Goal: Task Accomplishment & Management: Use online tool/utility

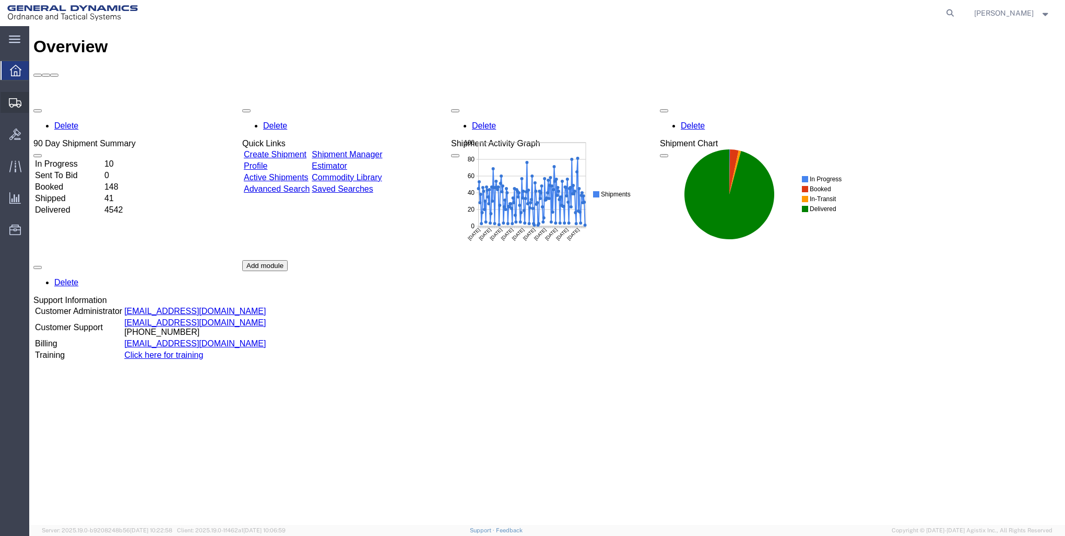
click at [0, 0] on span "Create Shipment" at bounding box center [0, 0] width 0 height 0
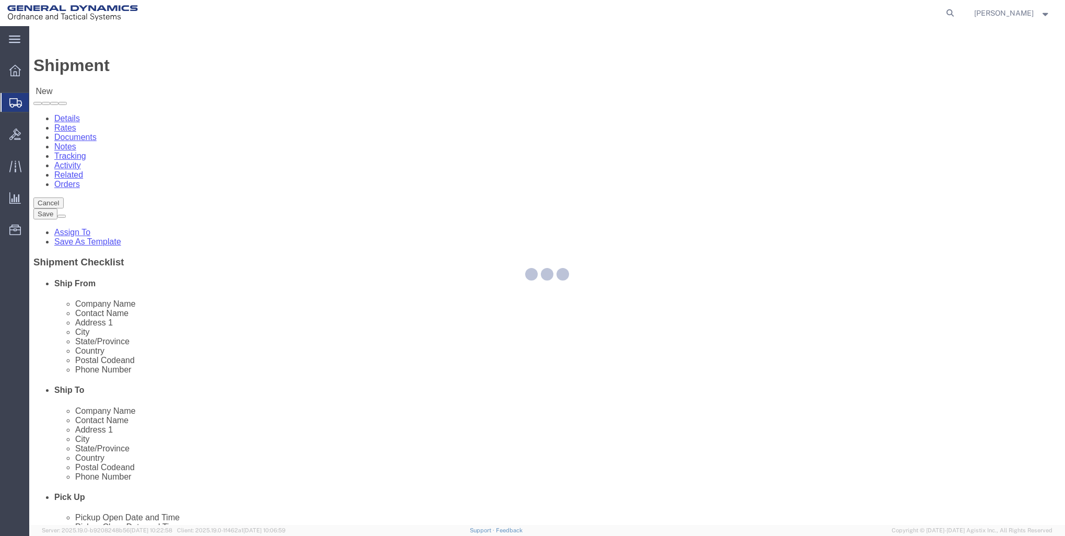
select select
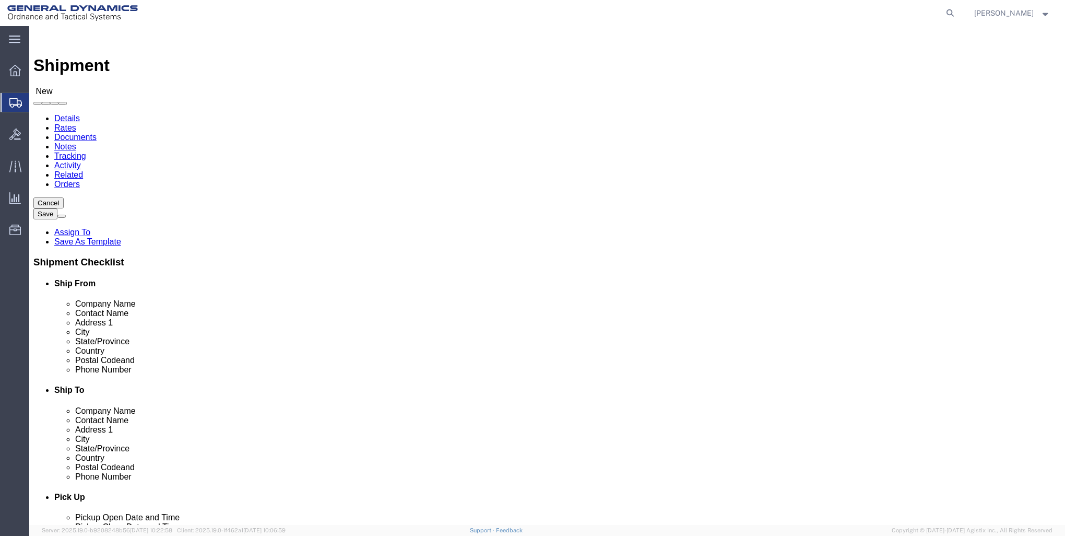
select select "MYPROFILE"
click input "text"
type input "THE BOEING COMPANY"
type input "RECEIVING"
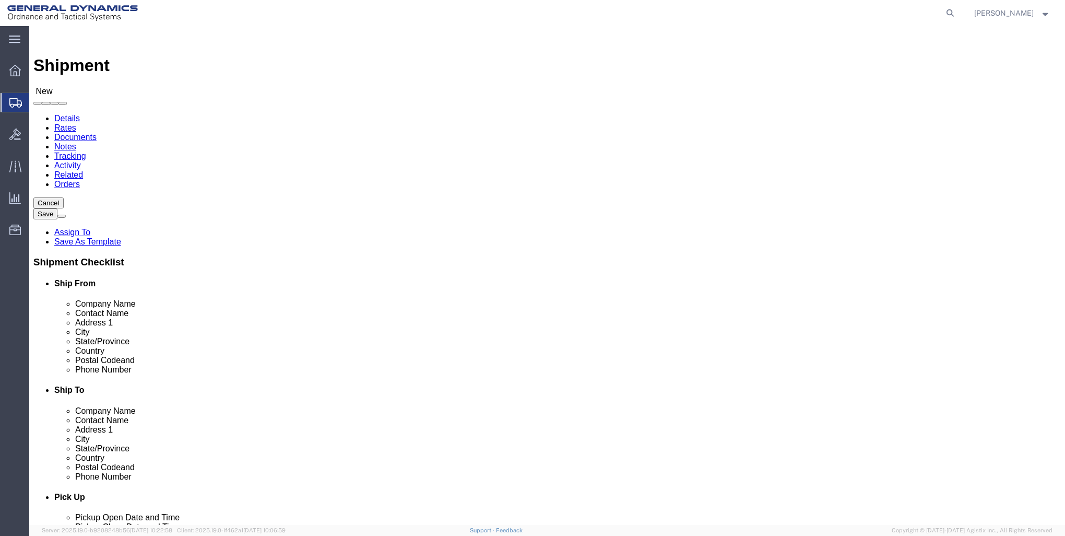
click input "text"
type input "[STREET_ADDRESS]"
type input "BRIDGETON"
type input "M"
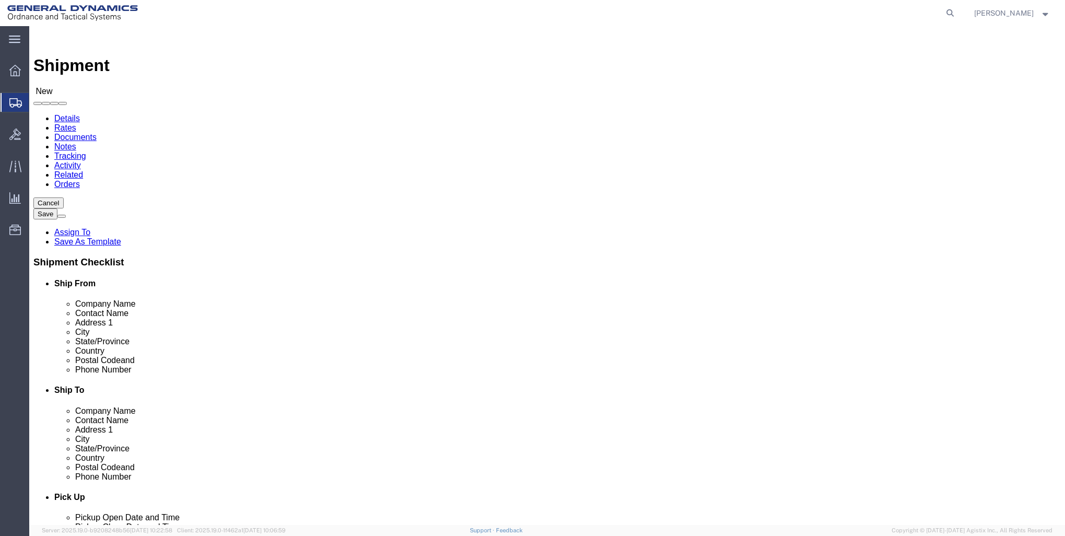
type input "MIS"
click input "Postal Code"
type input "63044"
click div "Postal Code 63044"
drag, startPoint x: 623, startPoint y: 355, endPoint x: 635, endPoint y: 401, distance: 47.1
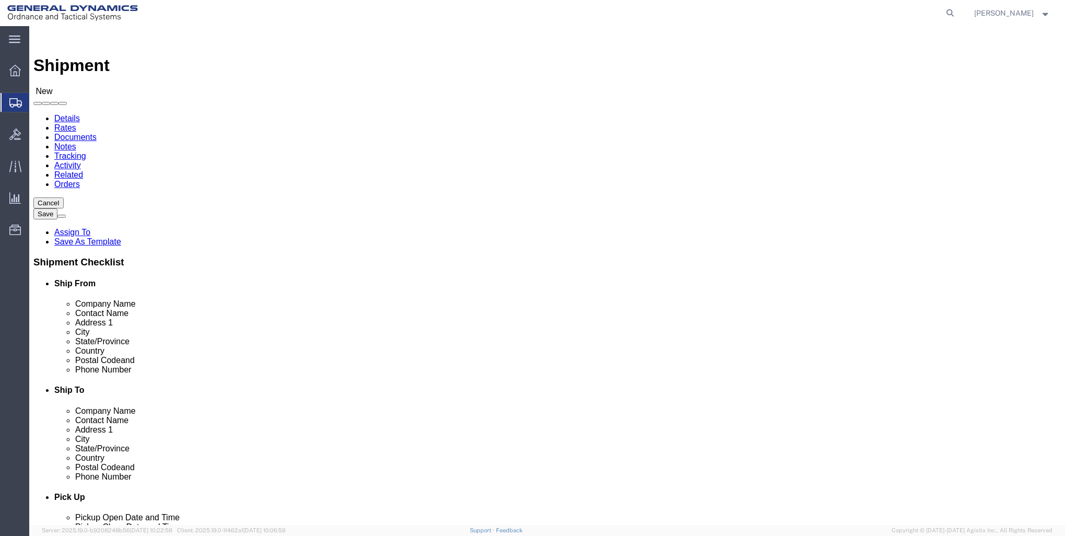
click div "Location My Profile Location GD-OTS [GEOGRAPHIC_DATA] (Commerce) GD-OTS [GEOGRA…"
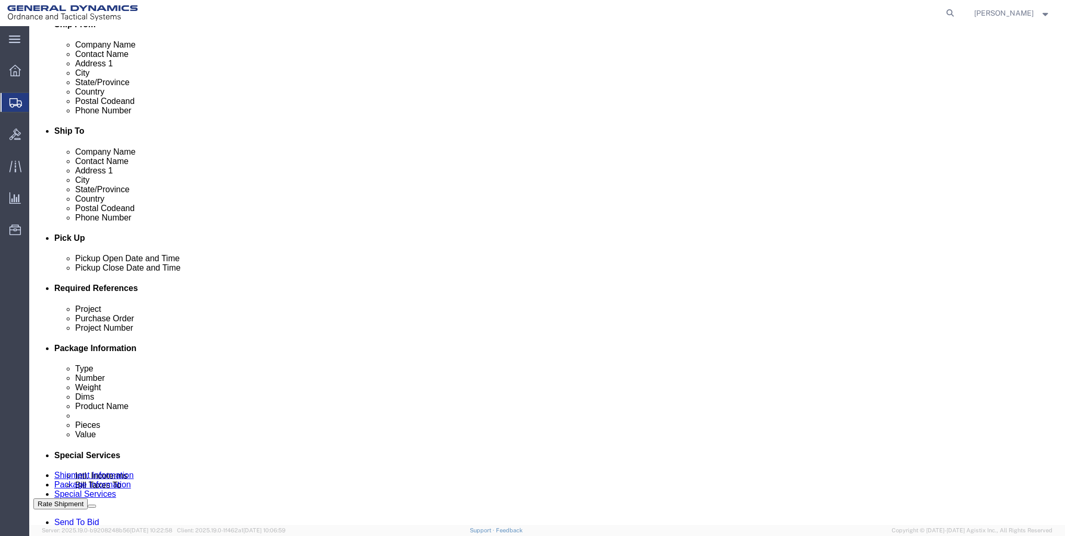
scroll to position [261, 0]
type input "[PHONE_NUMBER]"
drag, startPoint x: 165, startPoint y: 375, endPoint x: 171, endPoint y: 374, distance: 5.8
click input "text"
type input "21100295.3000.3002"
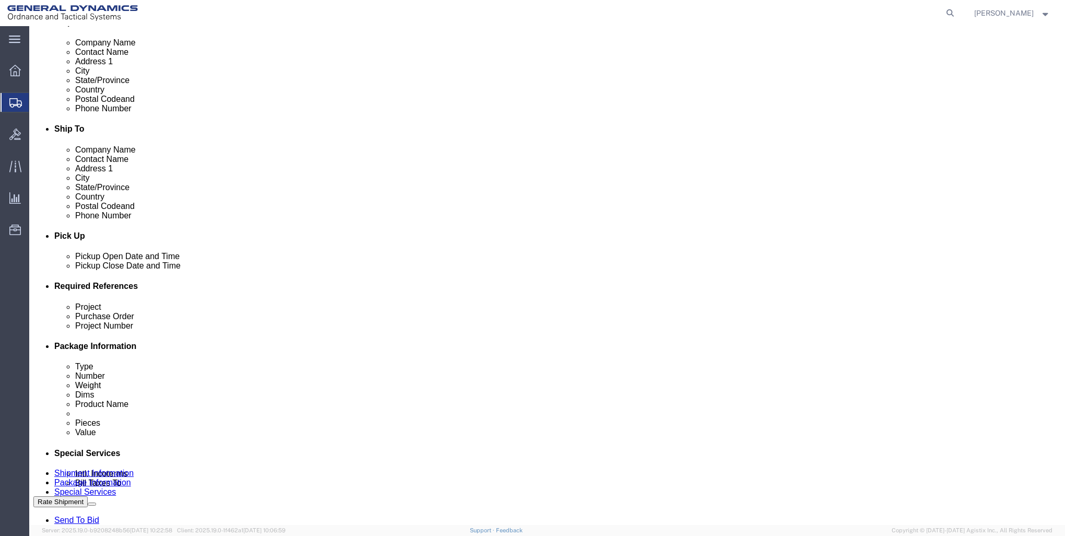
click div "Project 21100295.3000.3002 Purchase Order Project Number Select Account Type Ac…"
click input "text"
type input "28776"
type input "2384332"
drag, startPoint x: 454, startPoint y: 380, endPoint x: 27, endPoint y: 338, distance: 429.6
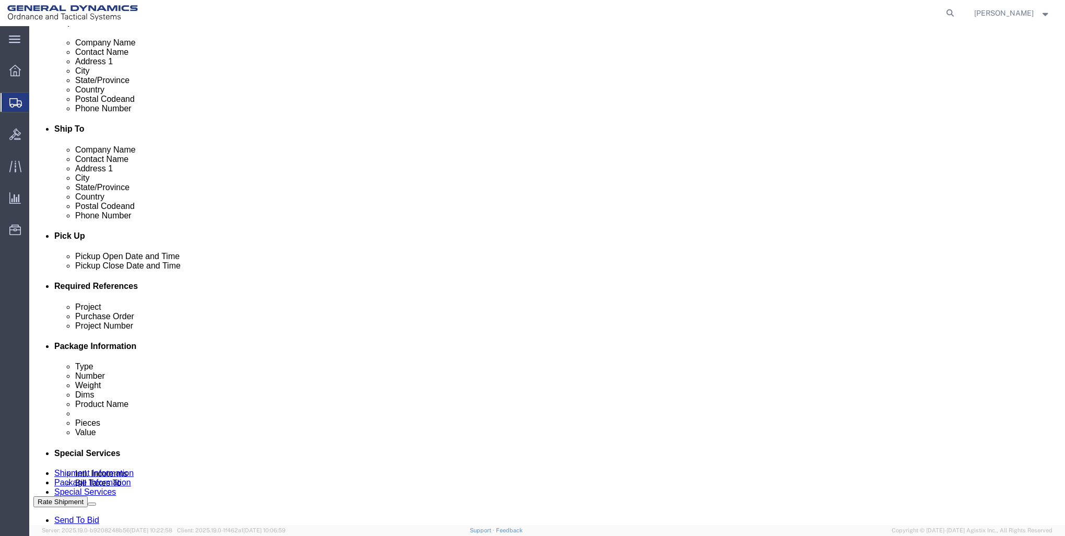
click div "References Add reference Project 21100295.3000.3002 Purchase Order 28776 Projec…"
drag, startPoint x: 454, startPoint y: 380, endPoint x: 426, endPoint y: 381, distance: 27.2
click input "2364780"
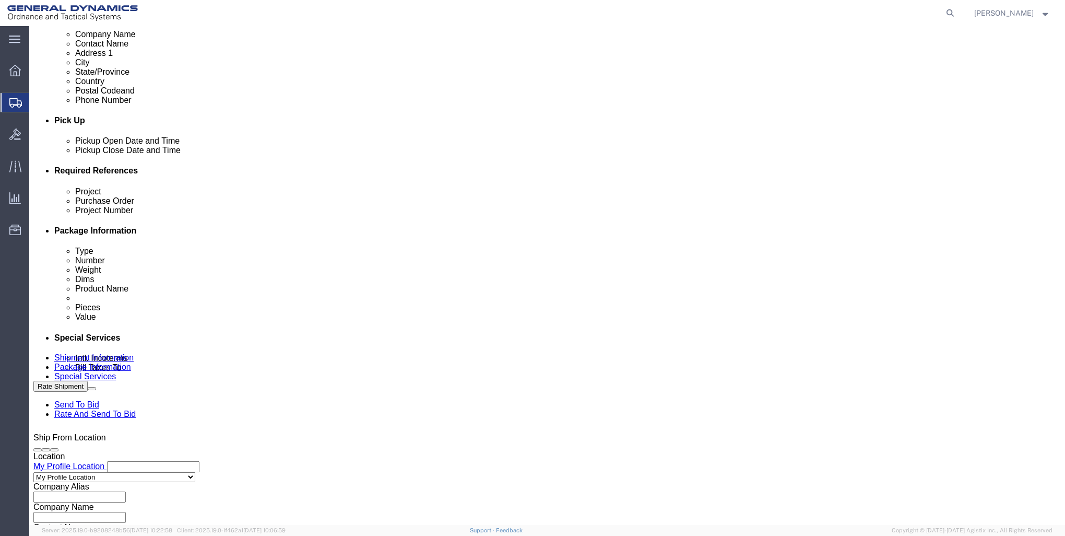
scroll to position [398, 0]
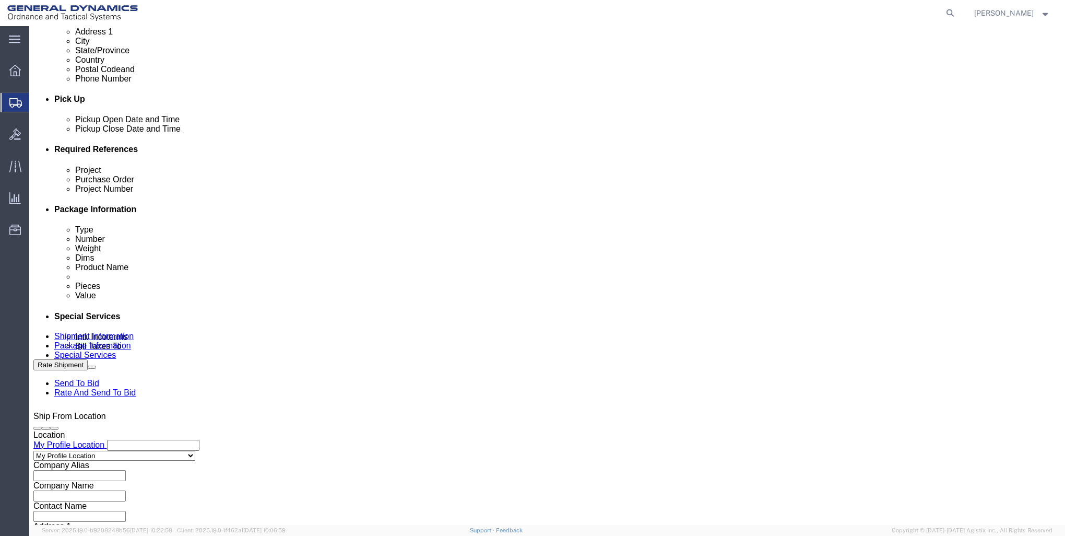
type input "2364870"
click div "Previous Continue"
click button "Continue"
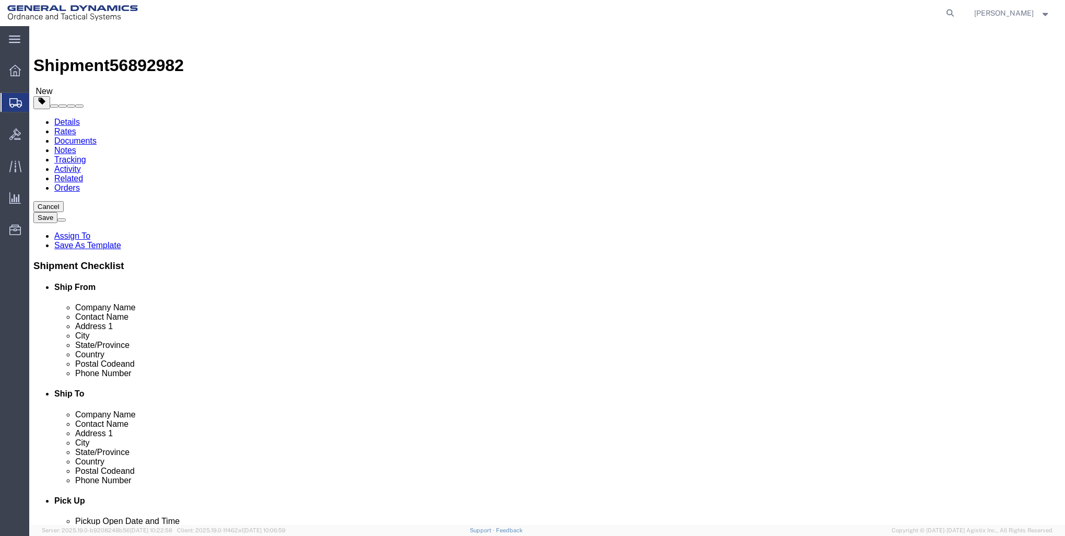
click select "Select Bale(s) Basket(s) Bolt(s) Bottle(s) Buckets Bulk Bundle(s) Can(s) Cardbo…"
select select "CRAT"
click select "Select Bale(s) Basket(s) Bolt(s) Bottle(s) Buckets Bulk Bundle(s) Can(s) Cardbo…"
click input "text"
type input "57"
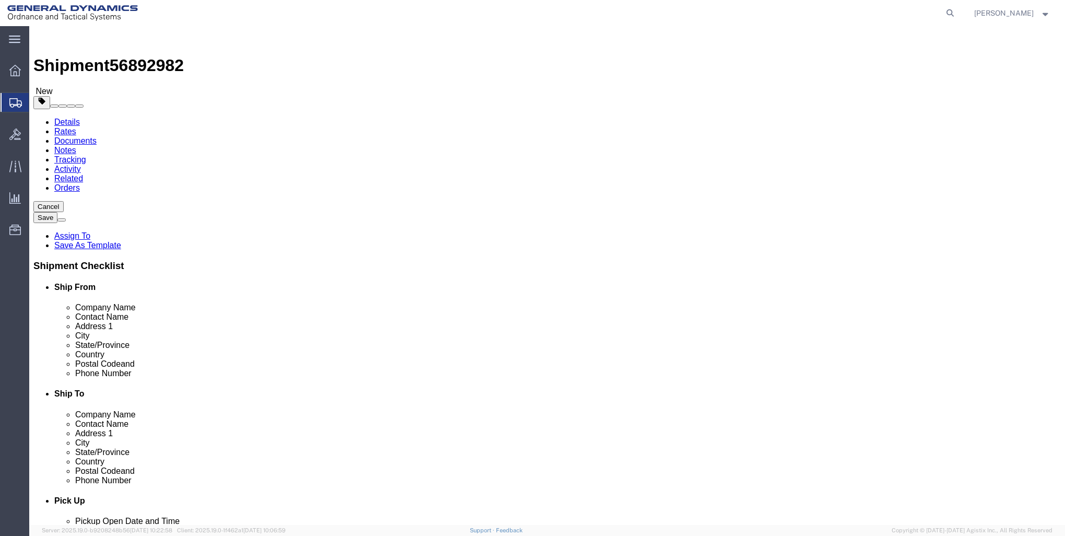
type input "36"
type input "38"
type input "350"
click div "1 x Crate(s) Package Type Select Bale(s) Basket(s) Bolt(s) Bottle(s) Buckets Bu…"
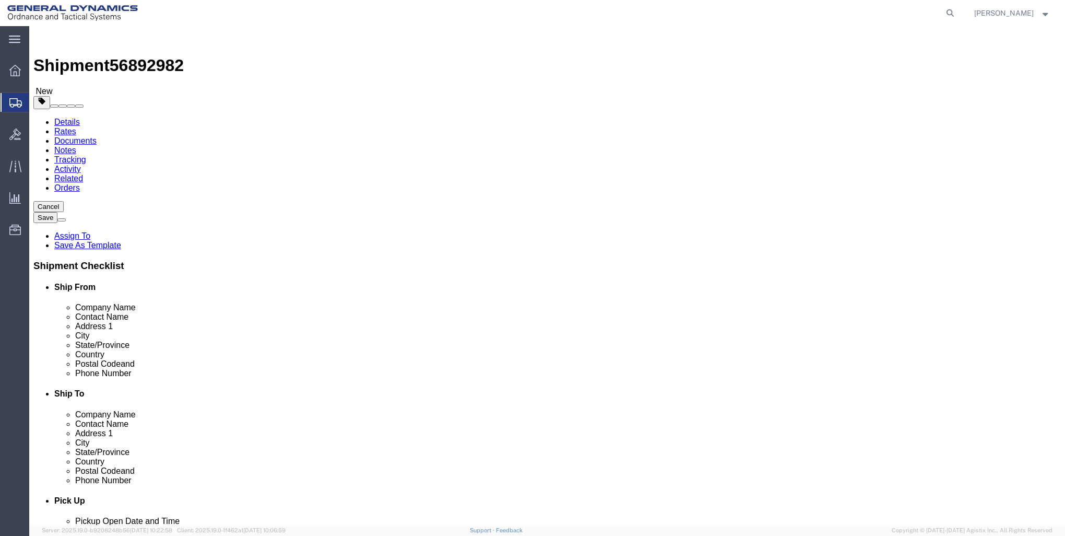
click link "Add Content"
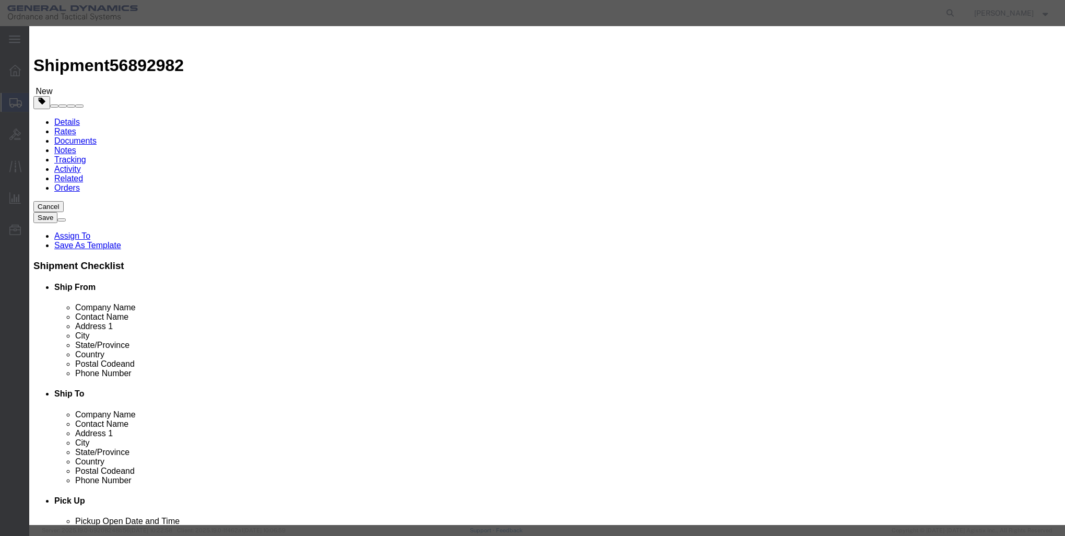
click input "text"
type input "AMMO CONTAINER"
click h3 "Add content"
drag, startPoint x: 366, startPoint y: 100, endPoint x: 20, endPoint y: 100, distance: 346.1
click div "Add content Commodity library Product Name AMMO CONTAINER AMMO CONTAINER Pieces…"
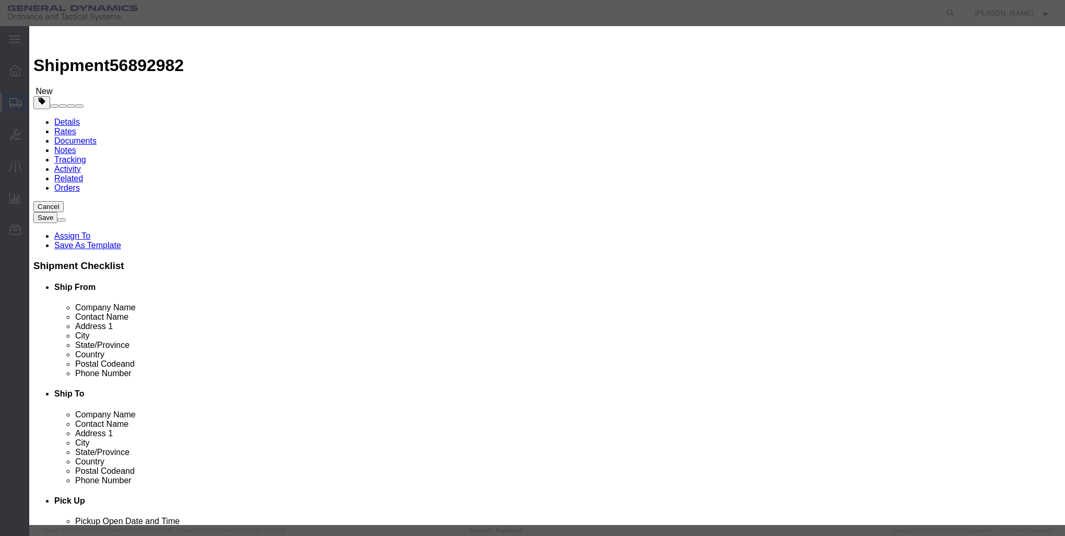
type input "1"
select select "USD"
select select "250"
click button "Save & Close"
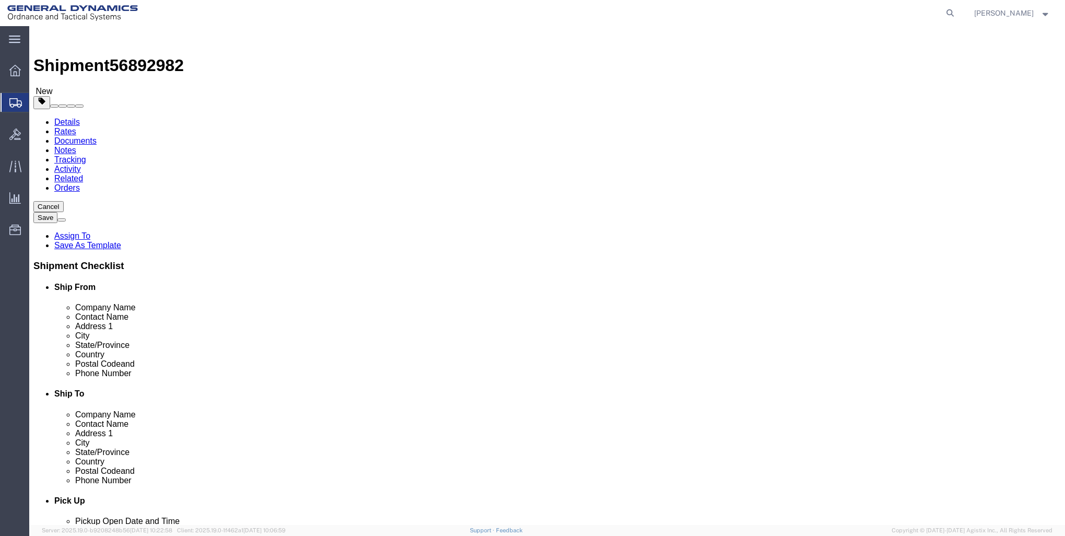
click link "Add Package"
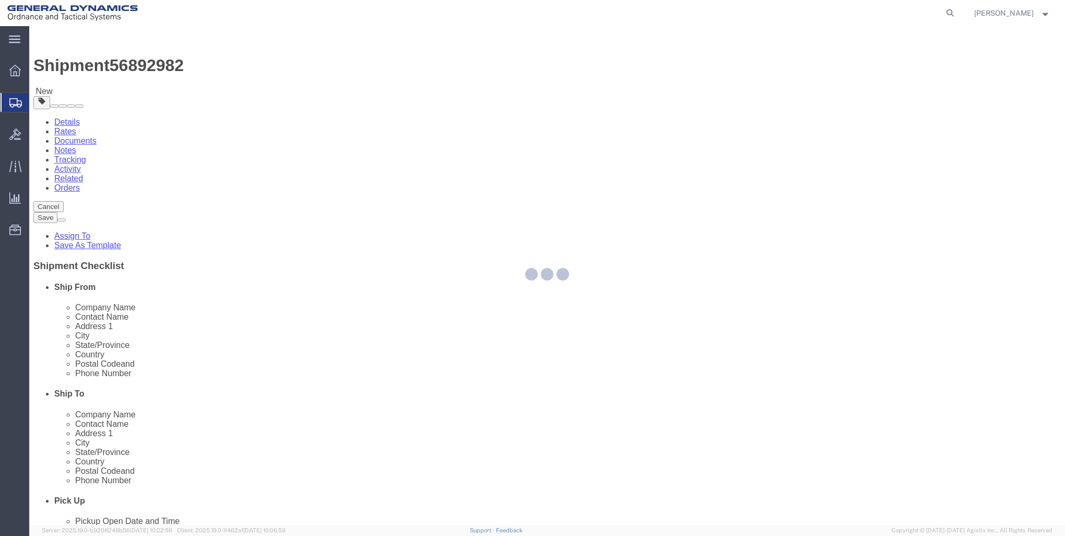
select select "CRAT"
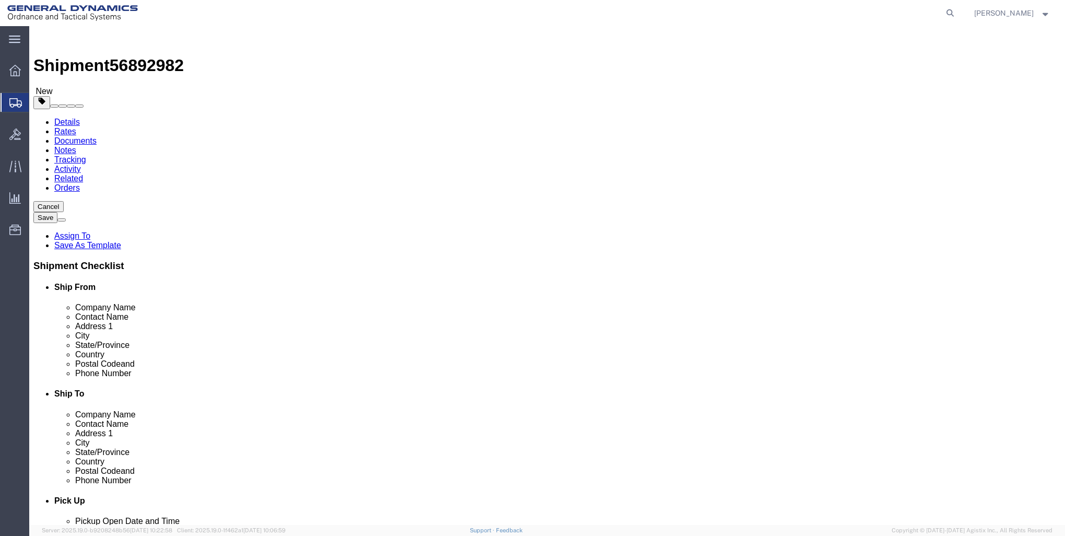
click select "Select Bale(s) Basket(s) Bolt(s) Bottle(s) Buckets Bulk Bundle(s) Can(s) Cardbo…"
select select "CRAT"
click select "Select Bale(s) Basket(s) Bolt(s) Bottle(s) Buckets Bulk Bundle(s) Can(s) Cardbo…"
click input "text"
type input "57"
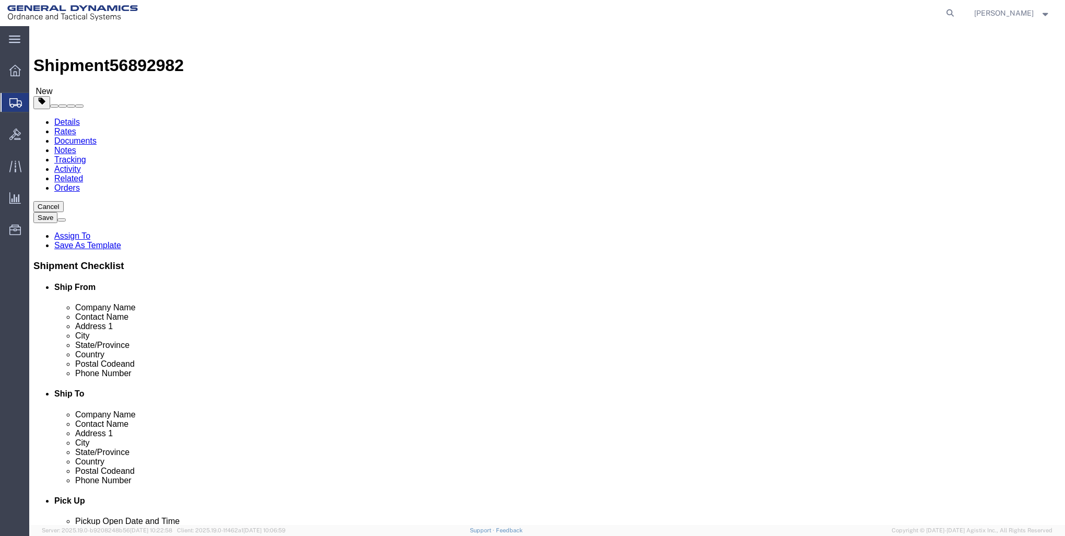
type input "36"
type input "38"
type input "205"
click span
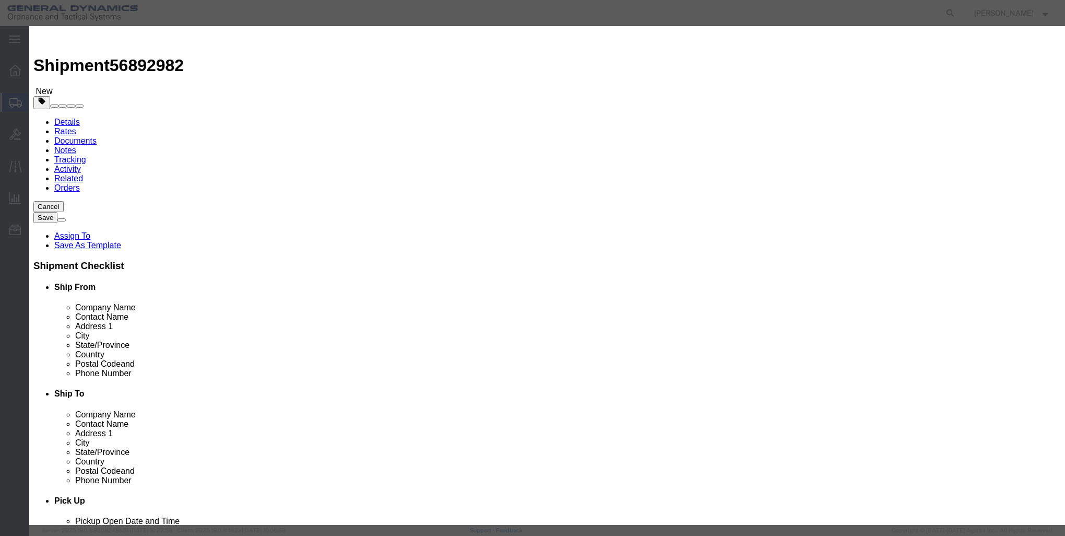
click input "text"
type input "AMMO CONTAINER"
type input "1"
drag, startPoint x: 361, startPoint y: 98, endPoint x: 334, endPoint y: 88, distance: 28.4
click input "0"
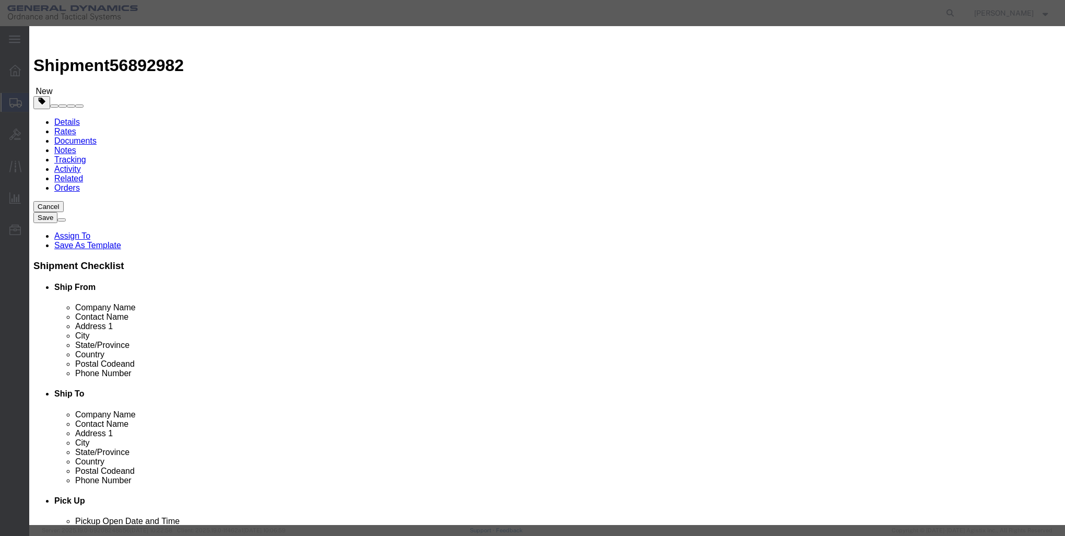
type input "1"
select select "USD"
select select "250"
click button "Save & Close"
click div
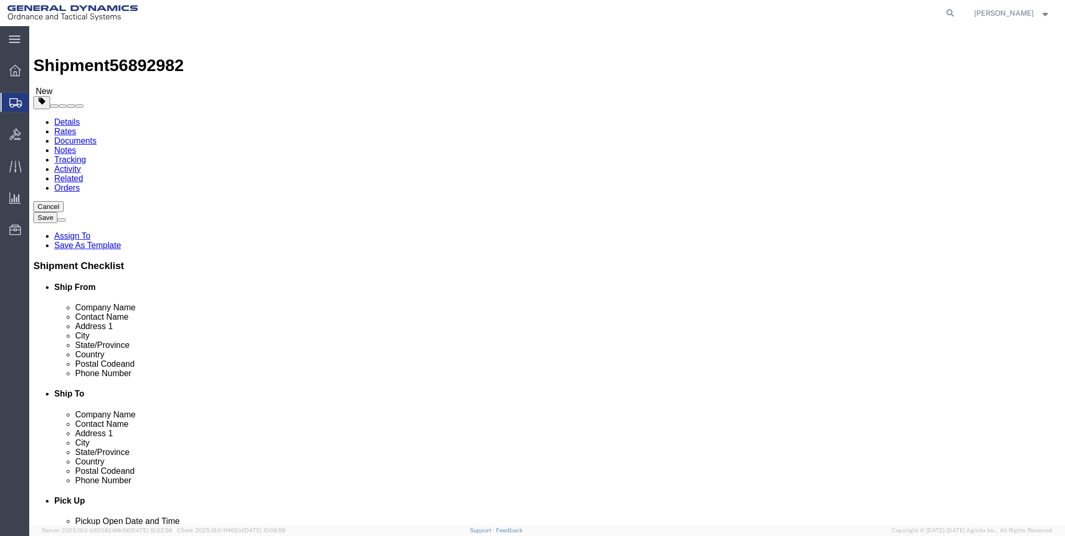
click button "Continue"
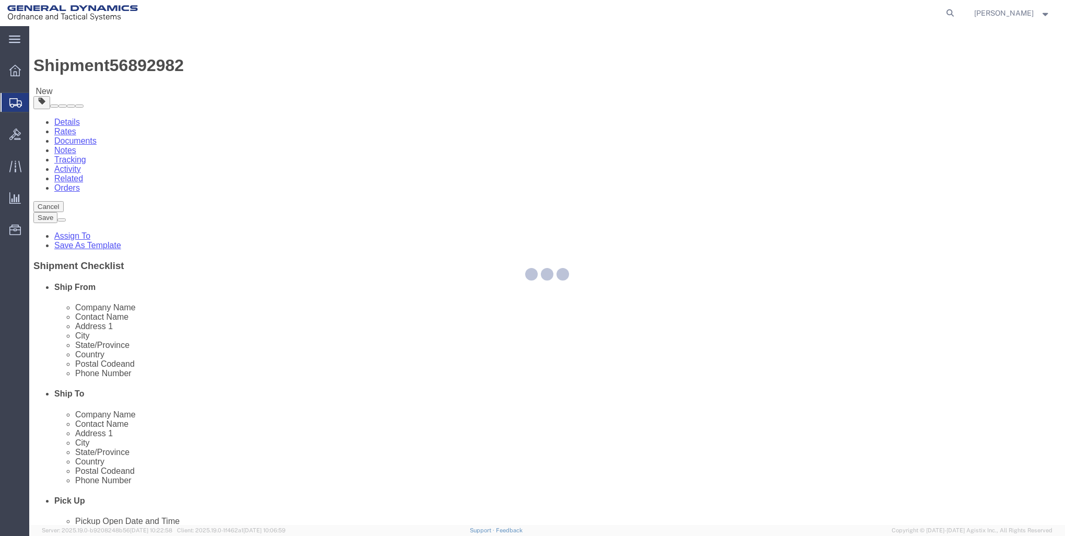
select select
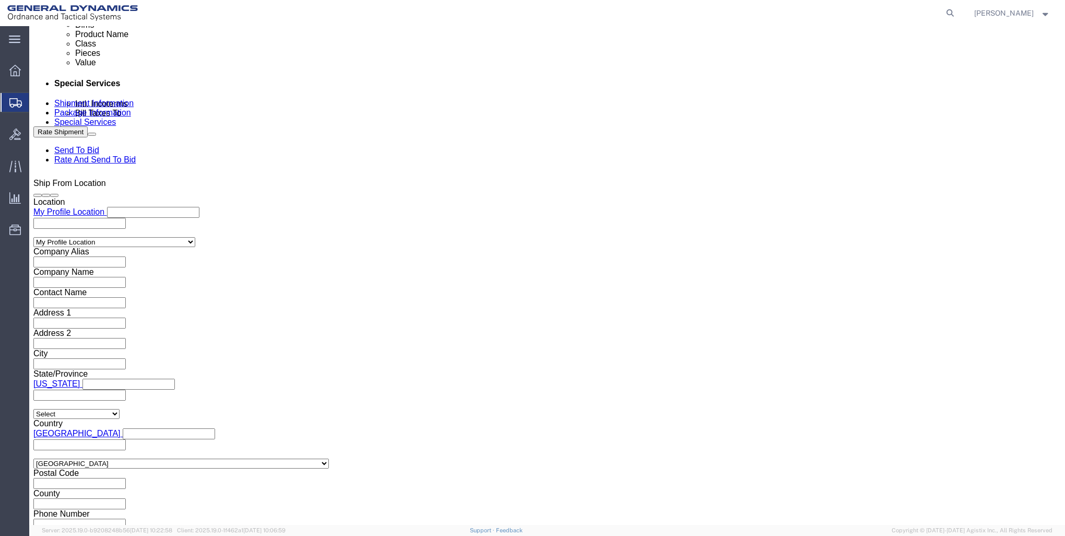
scroll to position [783, 0]
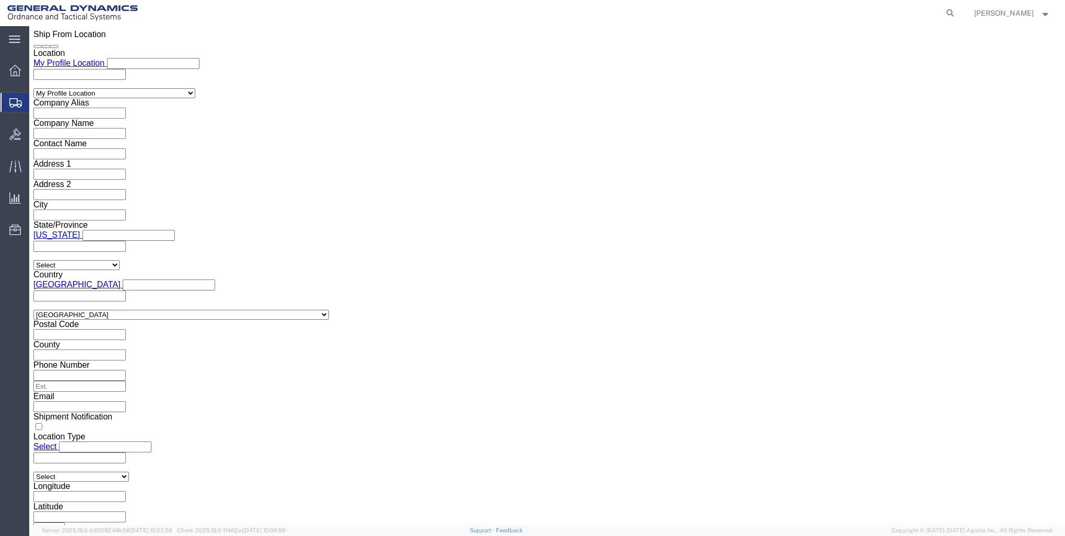
click button "Rate Shipment"
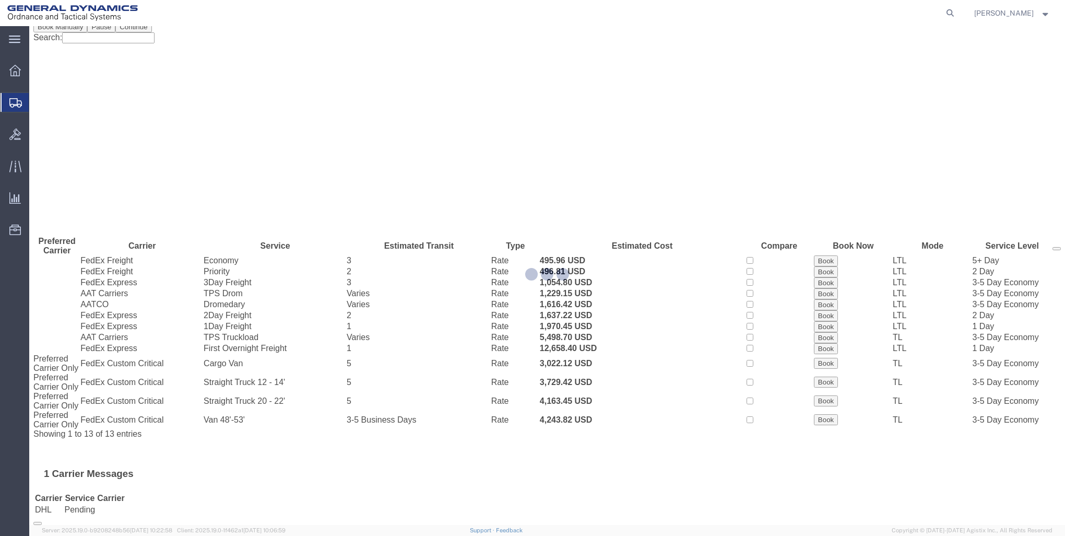
scroll to position [0, 0]
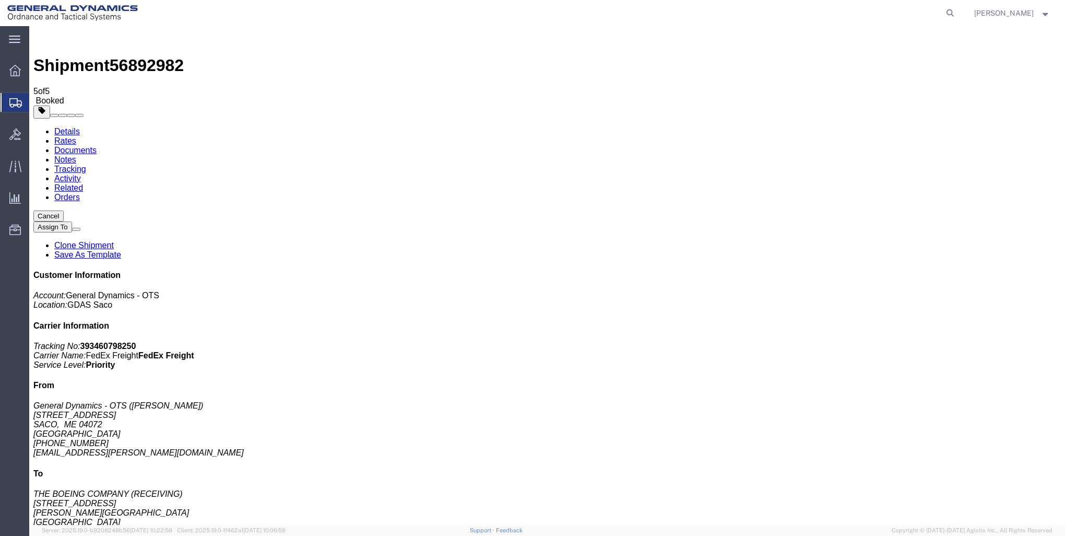
drag, startPoint x: 92, startPoint y: 200, endPoint x: 746, endPoint y: 87, distance: 663.4
drag, startPoint x: 126, startPoint y: 224, endPoint x: 780, endPoint y: 55, distance: 675.6
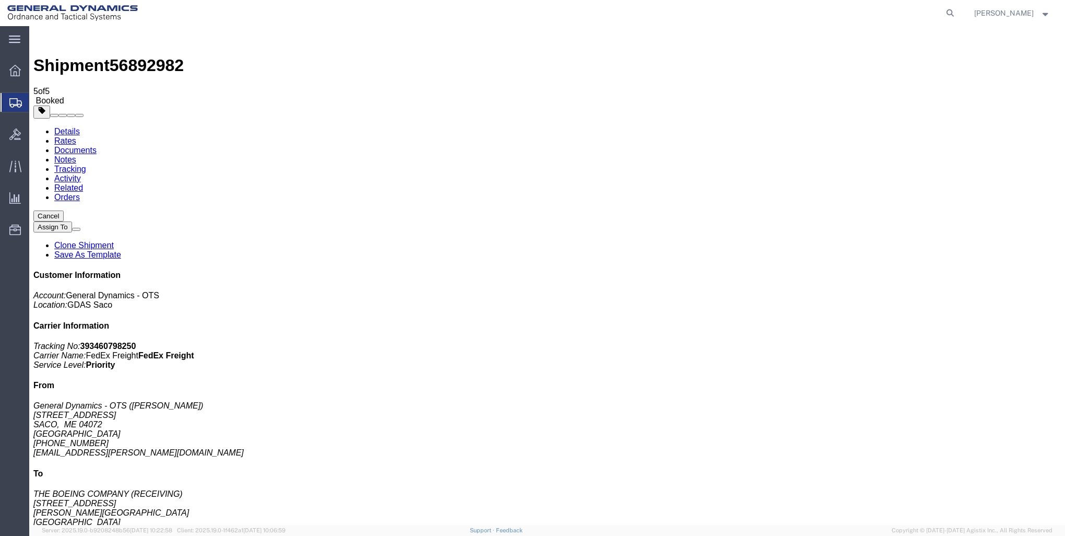
click at [76, 136] on link "Rates" at bounding box center [65, 140] width 22 height 9
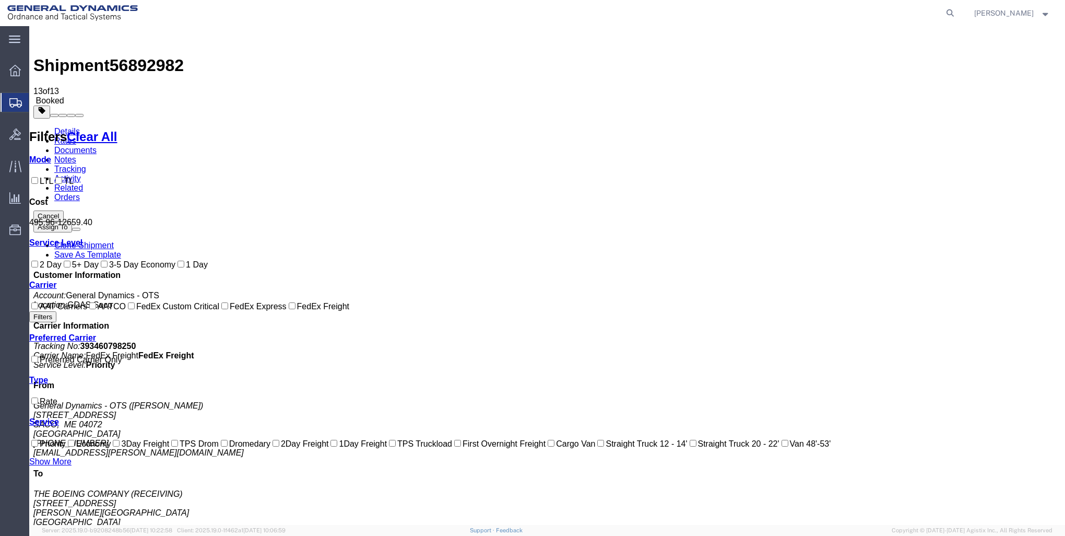
click at [63, 127] on link "Details" at bounding box center [67, 131] width 26 height 9
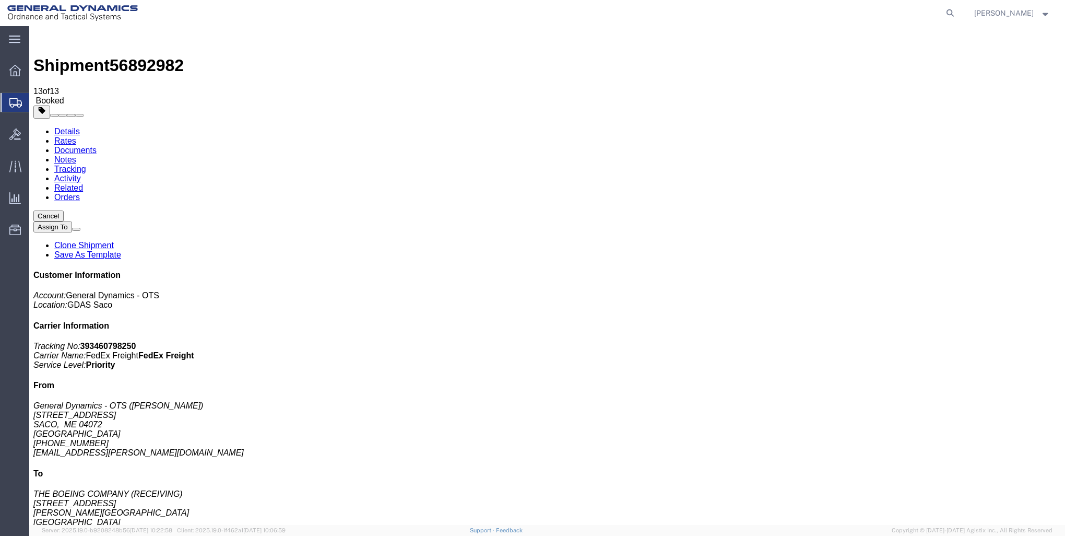
click button "button"
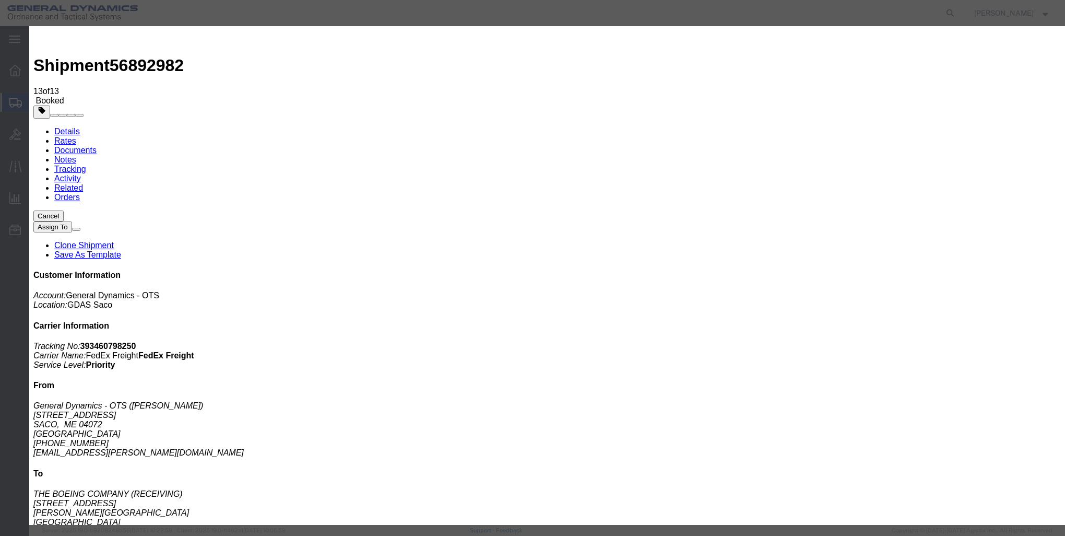
click div "[DATE] 1:00 PM"
type input "5:00 PM"
click button "Apply"
click button "Save"
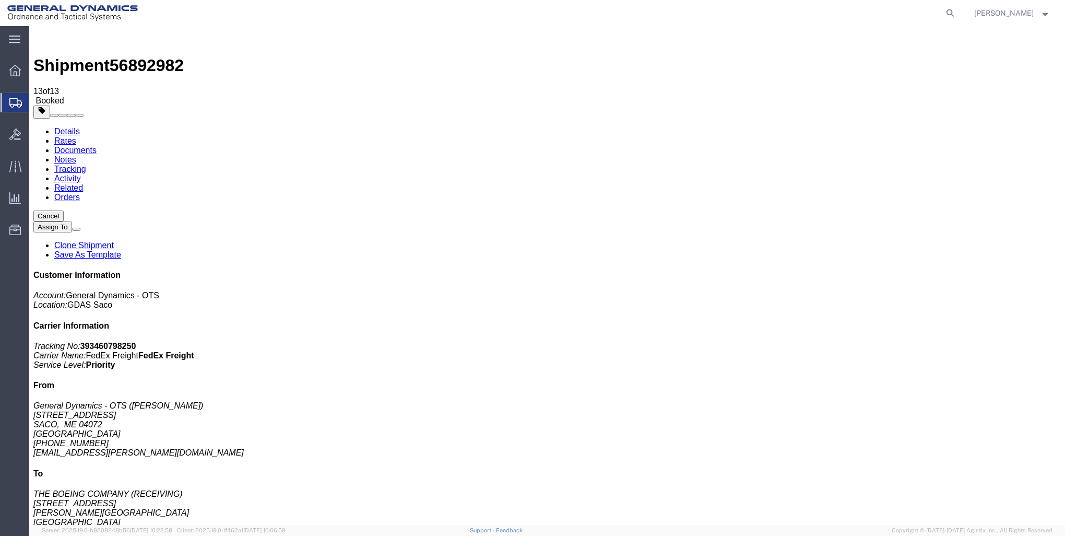
click button "Close"
click div "Pickup & Delivery Dates [DATE] 12:00 - [DATE] 17:00 Schedule pickup request Edi…"
click link "Schedule pickup request"
click at [0, 0] on span "Create Shipment" at bounding box center [0, 0] width 0 height 0
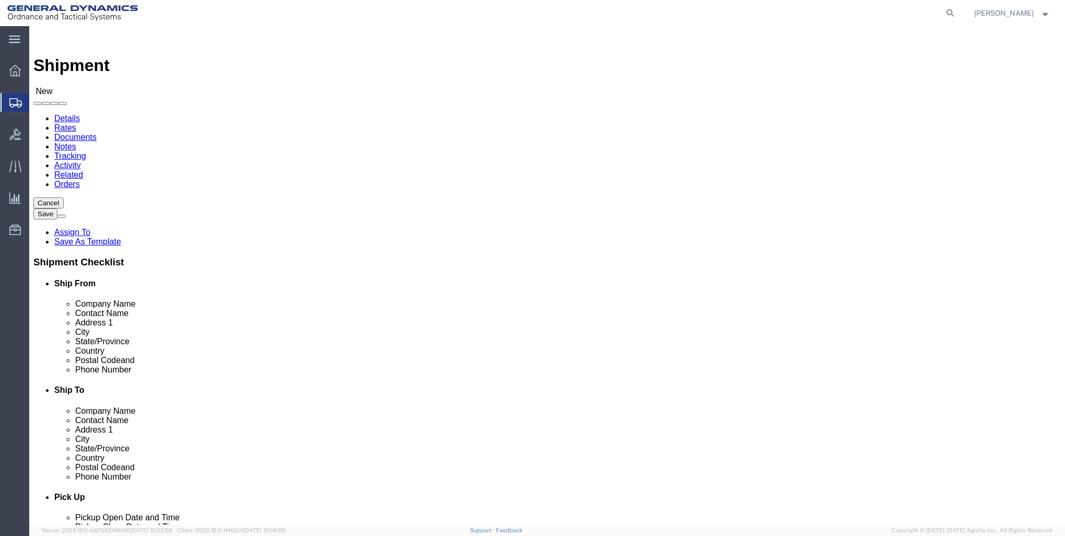
select select "MYPROFILE"
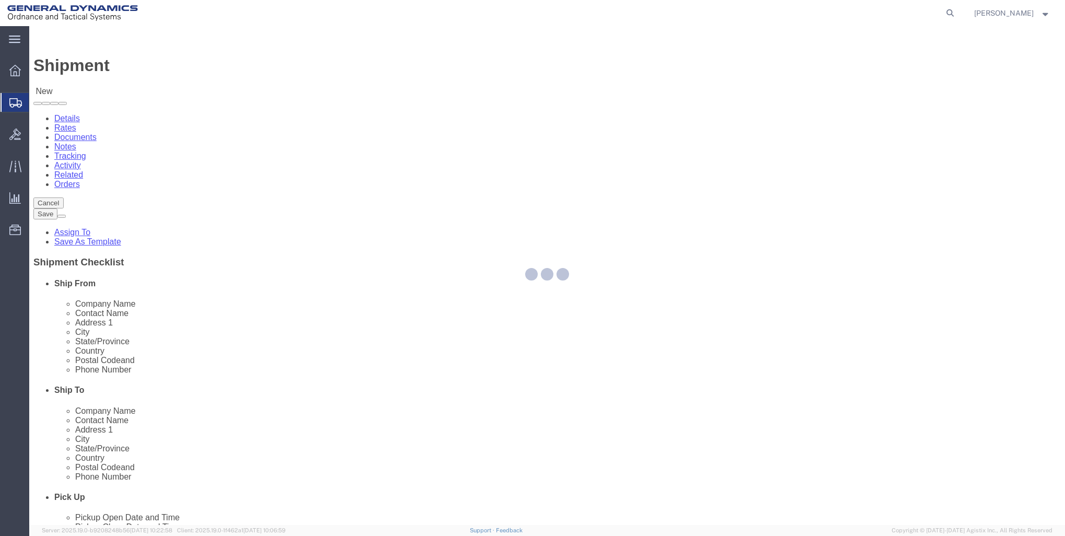
select select "ME"
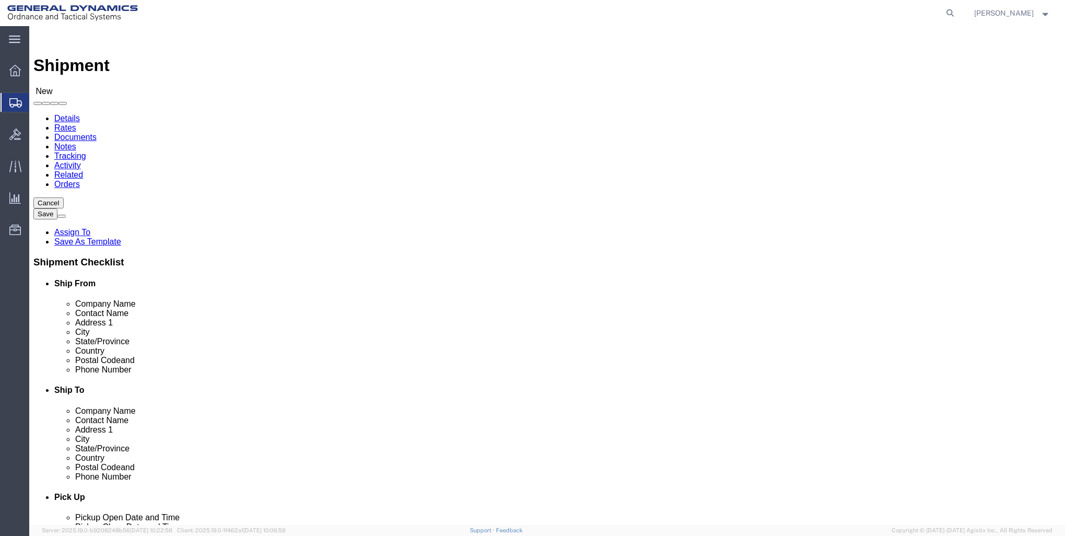
click input "text"
type input "t"
type input "THE BOEING COMPANY"
type input "BOEING DISTRIBUTION CENTER GIL"
type input "[STREET_ADDRESS]"
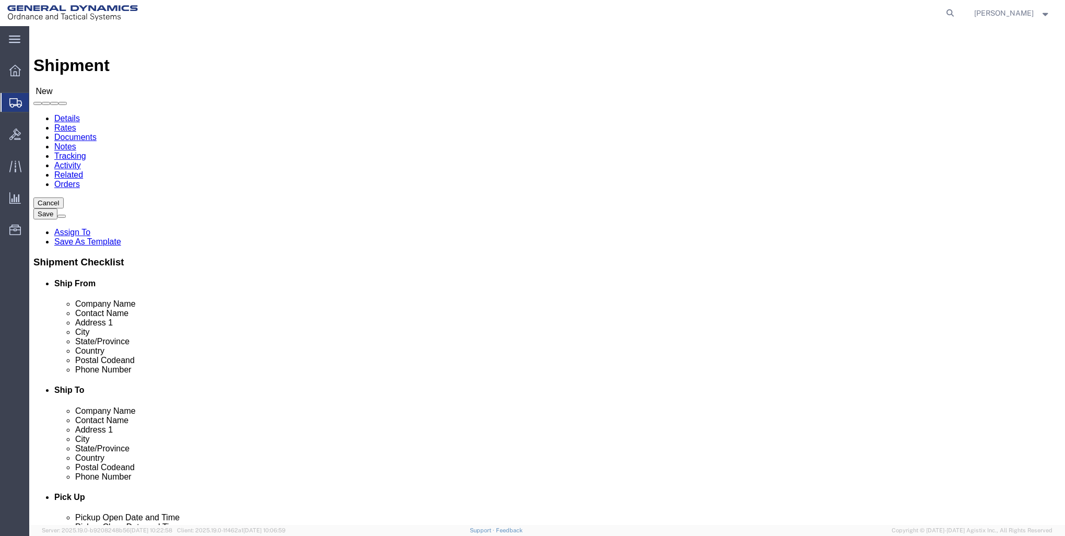
click input "text"
type input "[GEOGRAPHIC_DATA]"
type input "G"
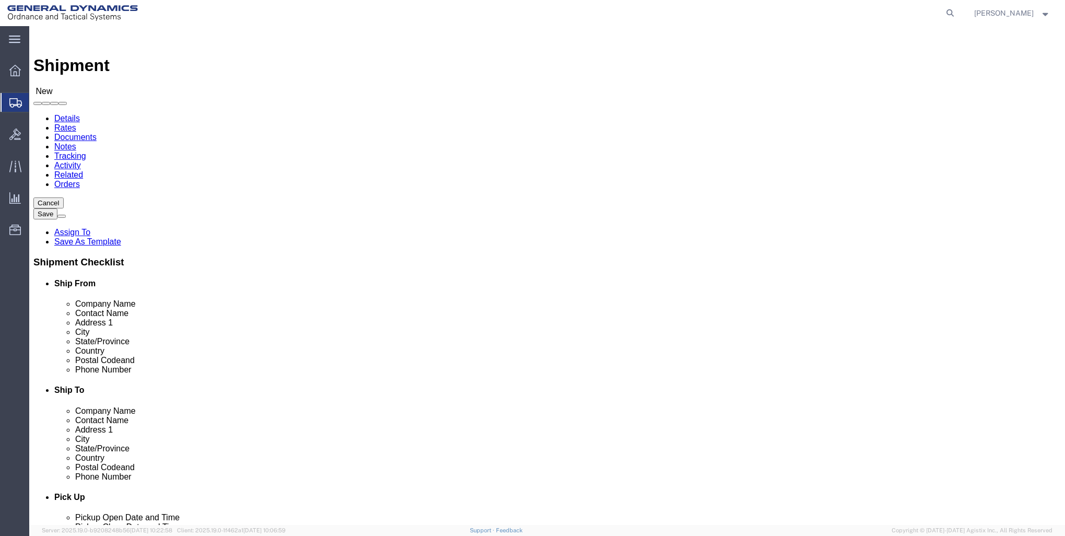
type input "30297"
click input "text"
type input "[PHONE_NUMBER]"
click label "Postal Code"
click input "30297"
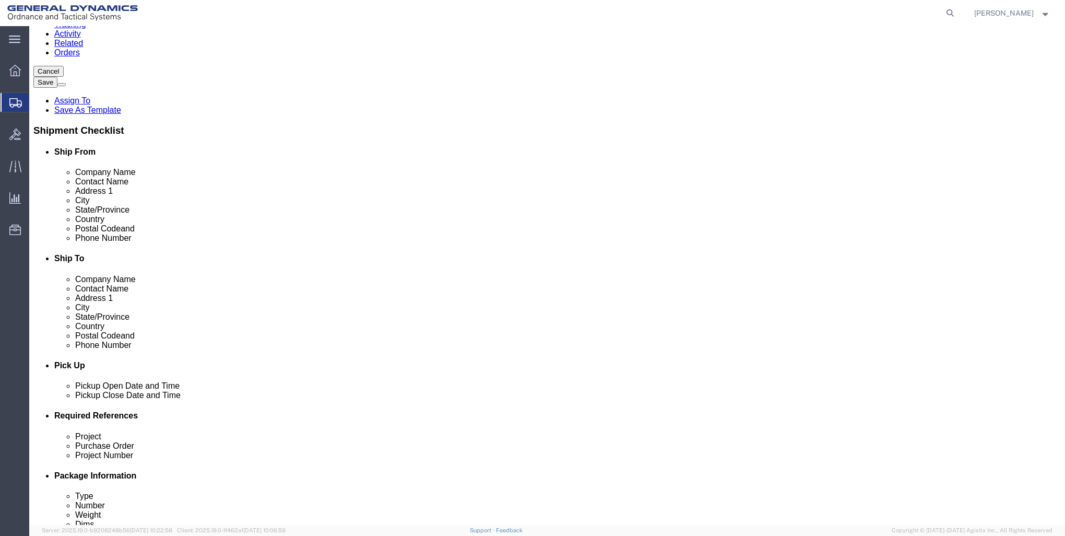
scroll to position [157, 0]
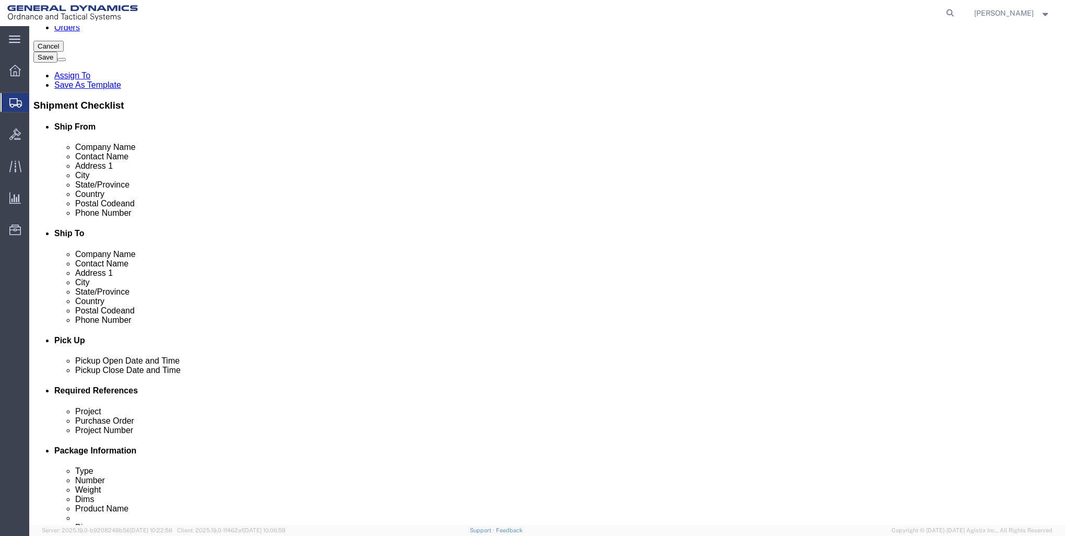
click div "[DATE] 2:00 PM"
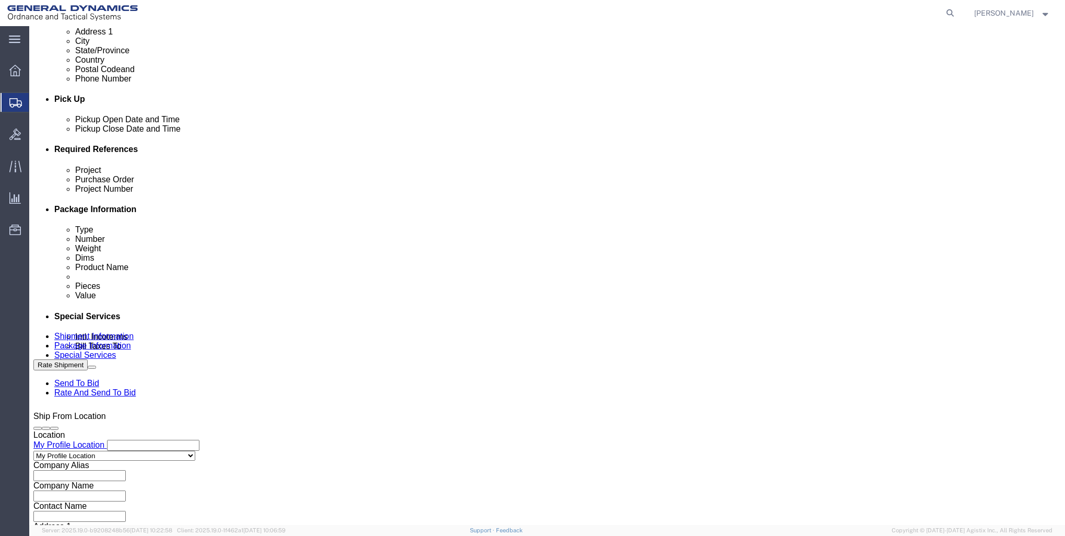
type input "5:00 PM"
click button "Apply"
click input "text"
type input "21100719.3000.3002"
type input "2562885"
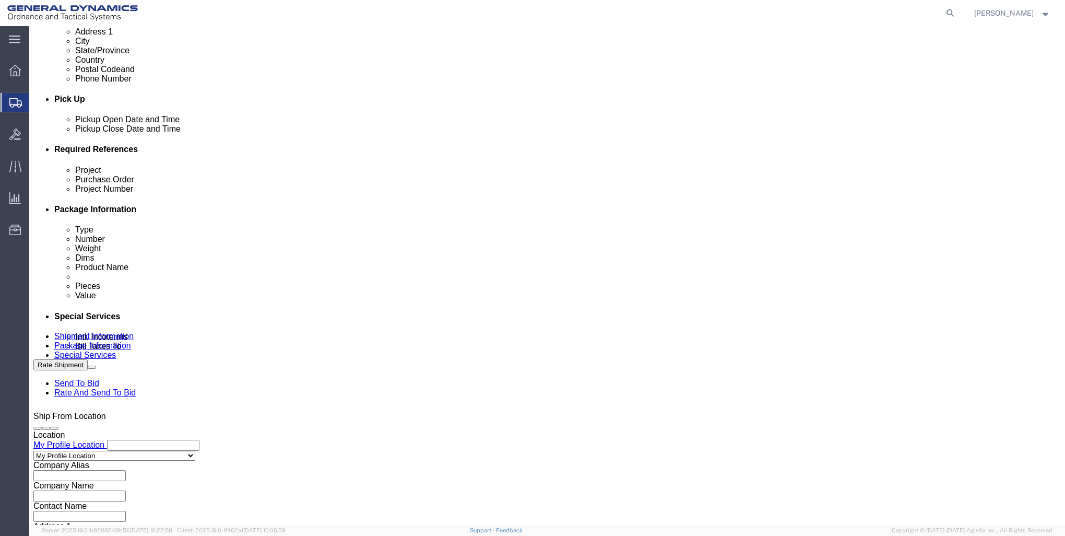
type input "26611"
click div "Vehicle Select Size Select Container Number Owner Select Shipper Vessel"
click button "Continue"
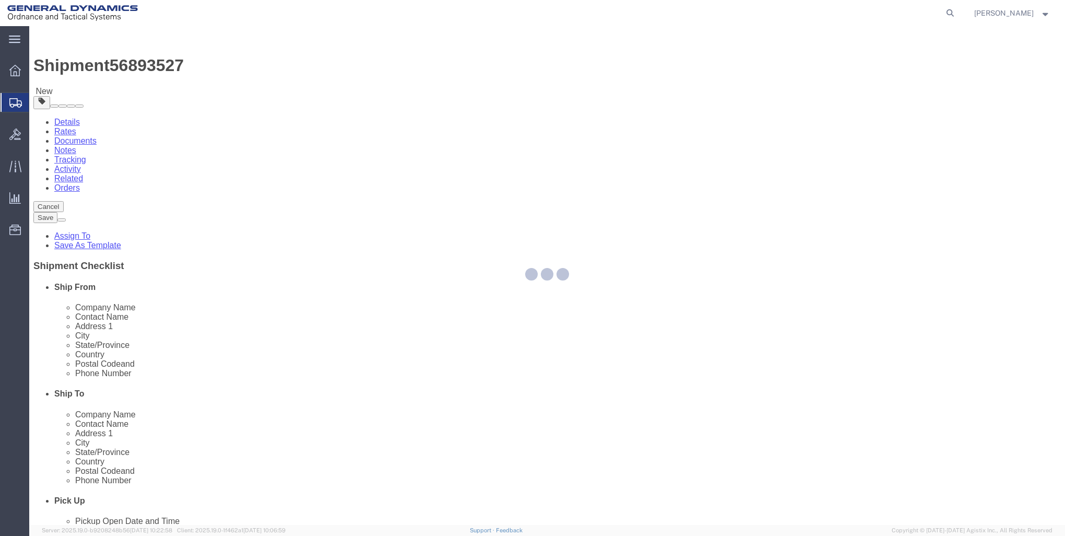
select select "CBOX"
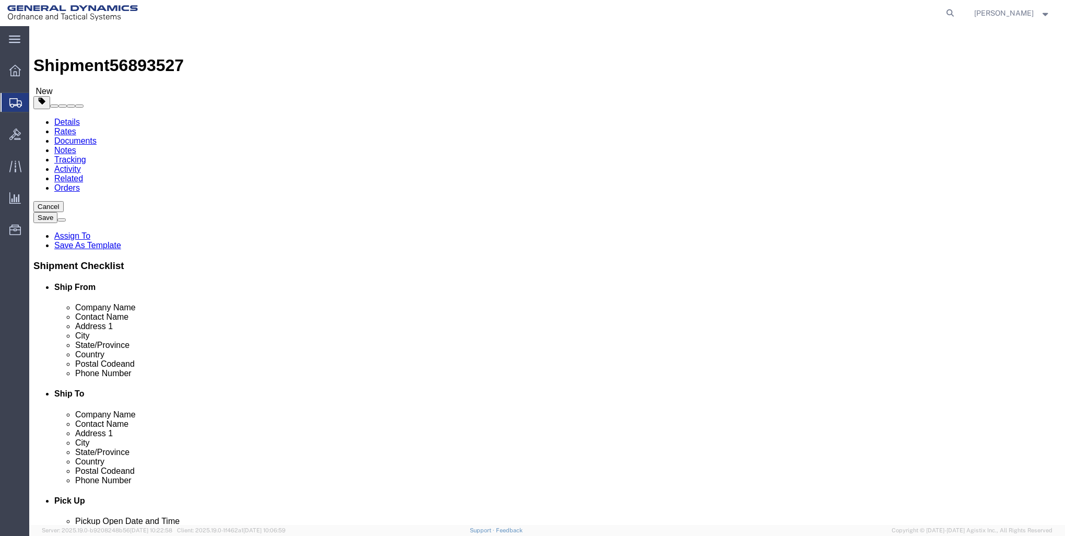
click input "text"
type input "10"
type input "7"
type input "5"
type input "2"
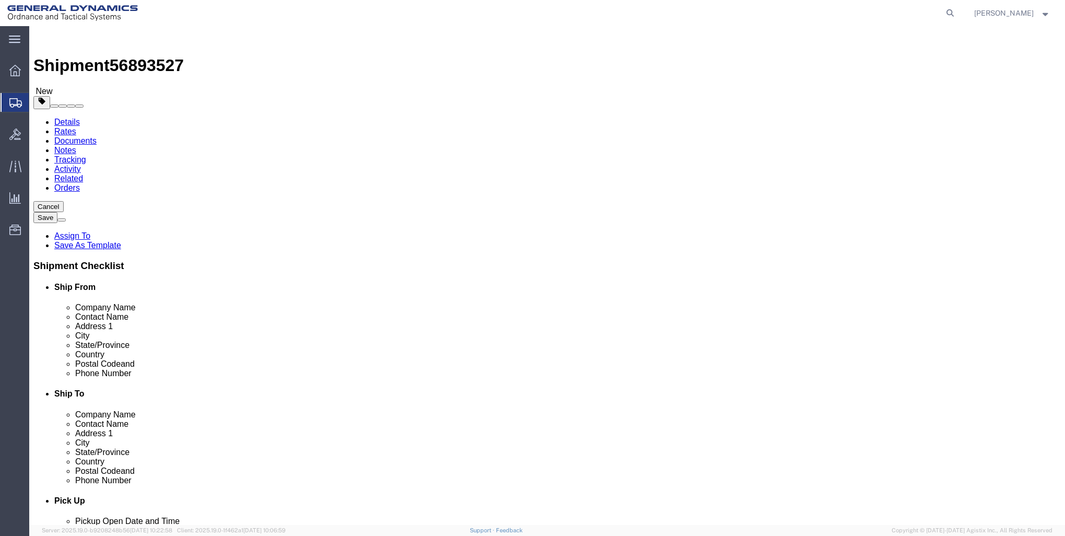
click link "Add Content"
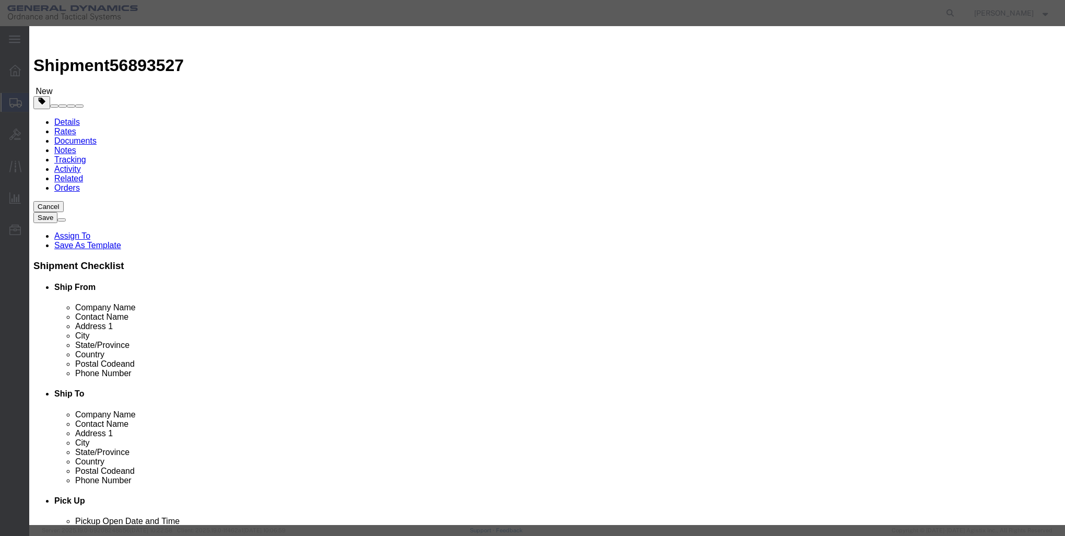
click input "text"
type input "F"
type input "CARTRIDGE"
drag, startPoint x: 361, startPoint y: 98, endPoint x: 280, endPoint y: 74, distance: 84.9
click div "Product Name CARTRIDGE Pieces 0 Select Bag Barrels 100Board Feet Bottle Box Bli…"
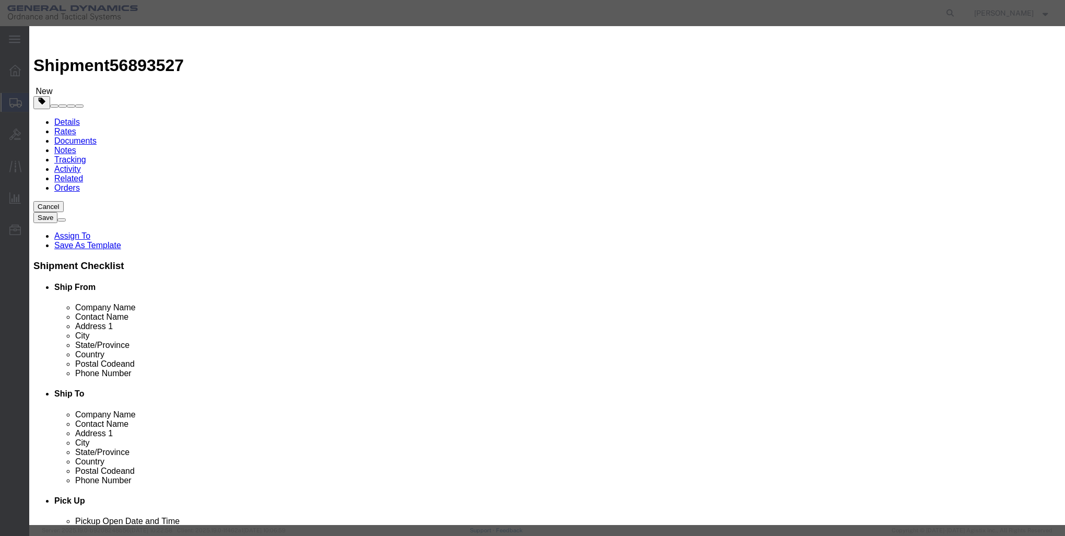
type input "1"
select select "USD"
select select "250"
click div "Save & Add Another Save & Close Close"
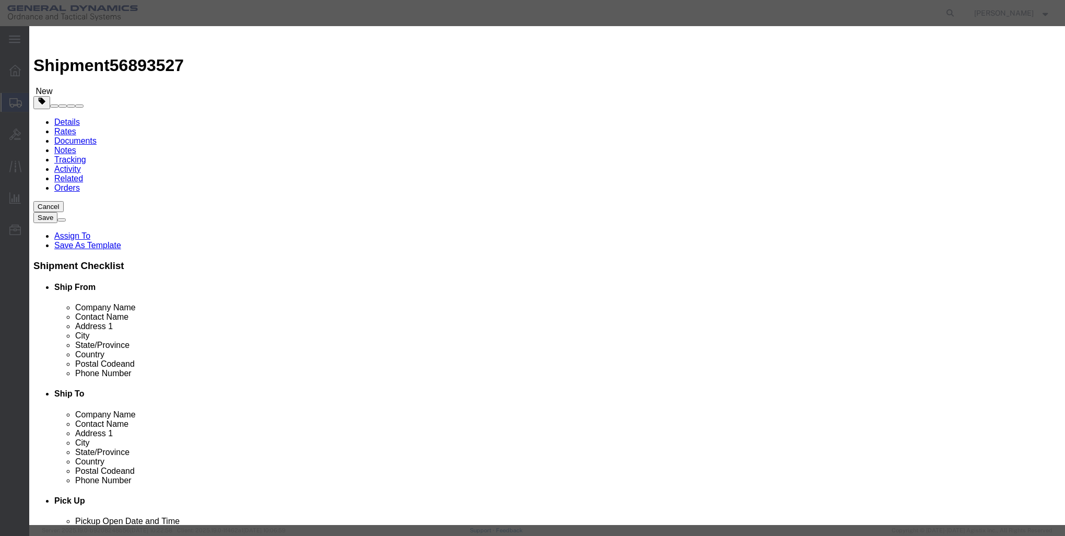
click button "Save & Close"
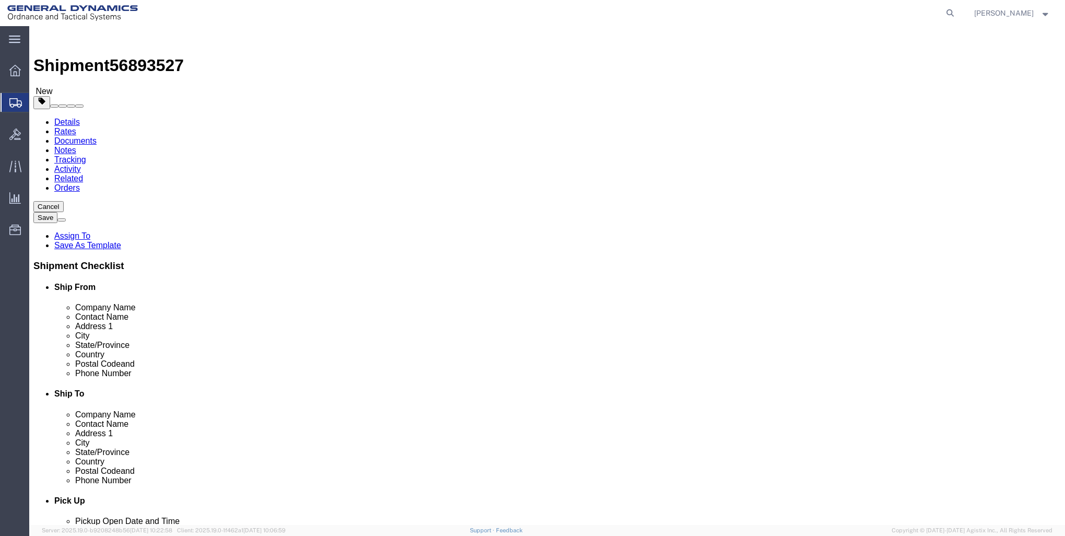
click button "Continue"
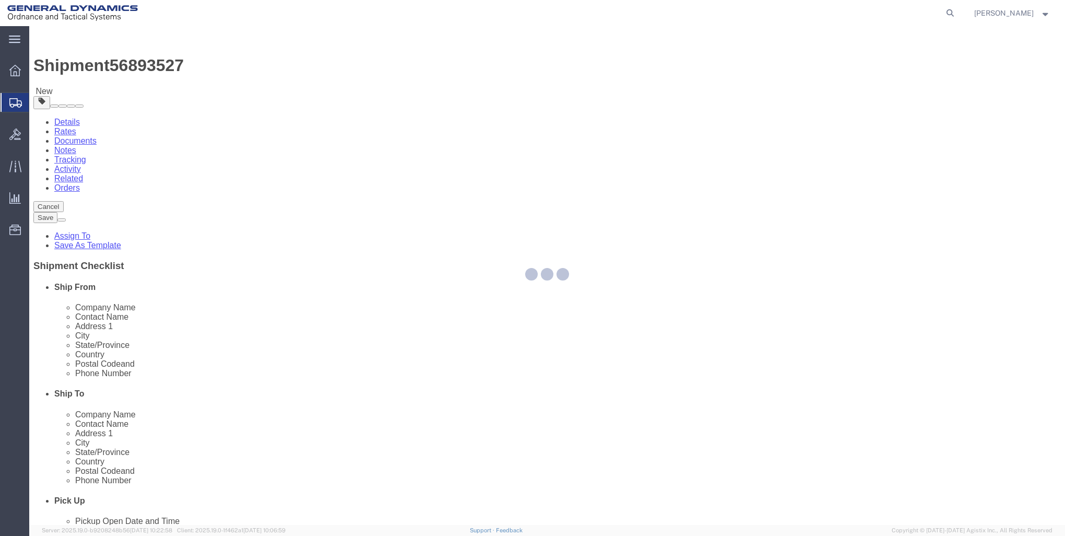
select select
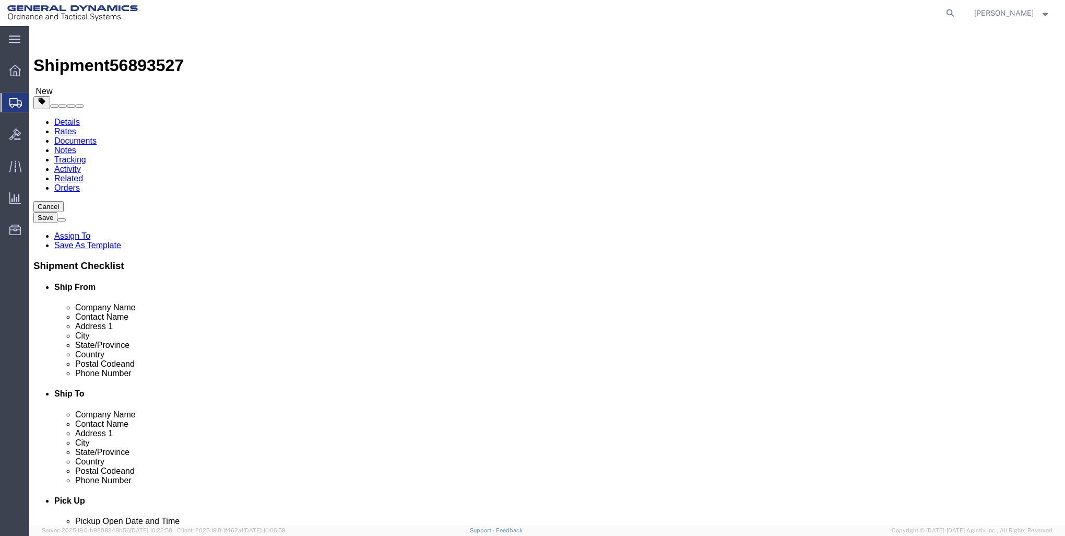
scroll to position [313, 0]
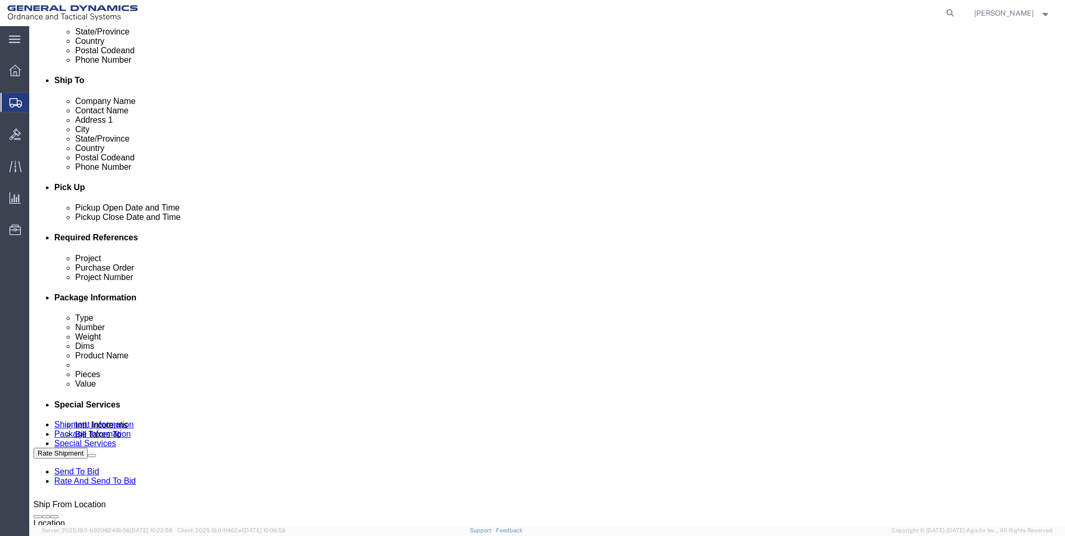
click button "Rate Shipment"
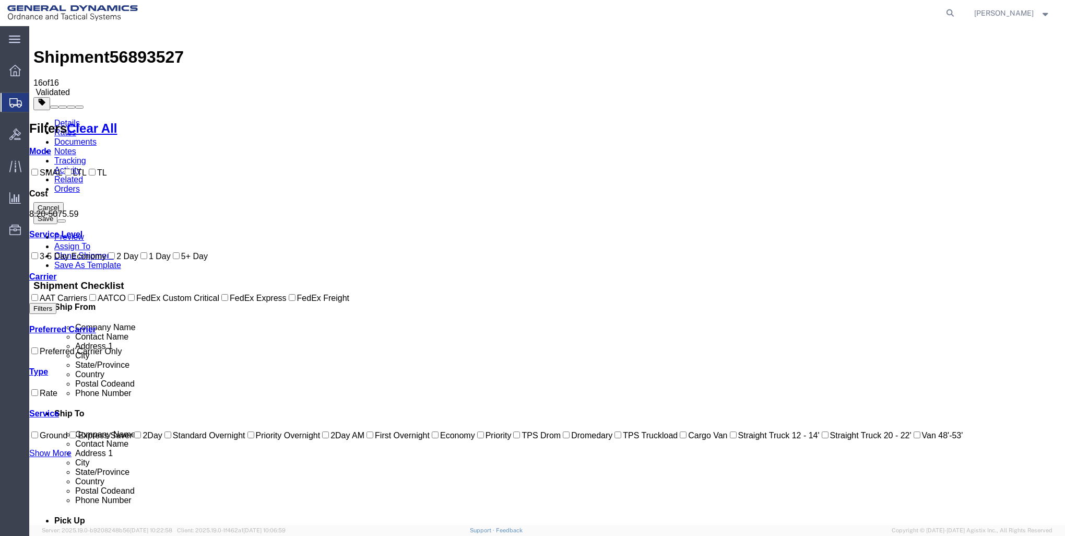
scroll to position [0, 0]
